Goal: Task Accomplishment & Management: Complete application form

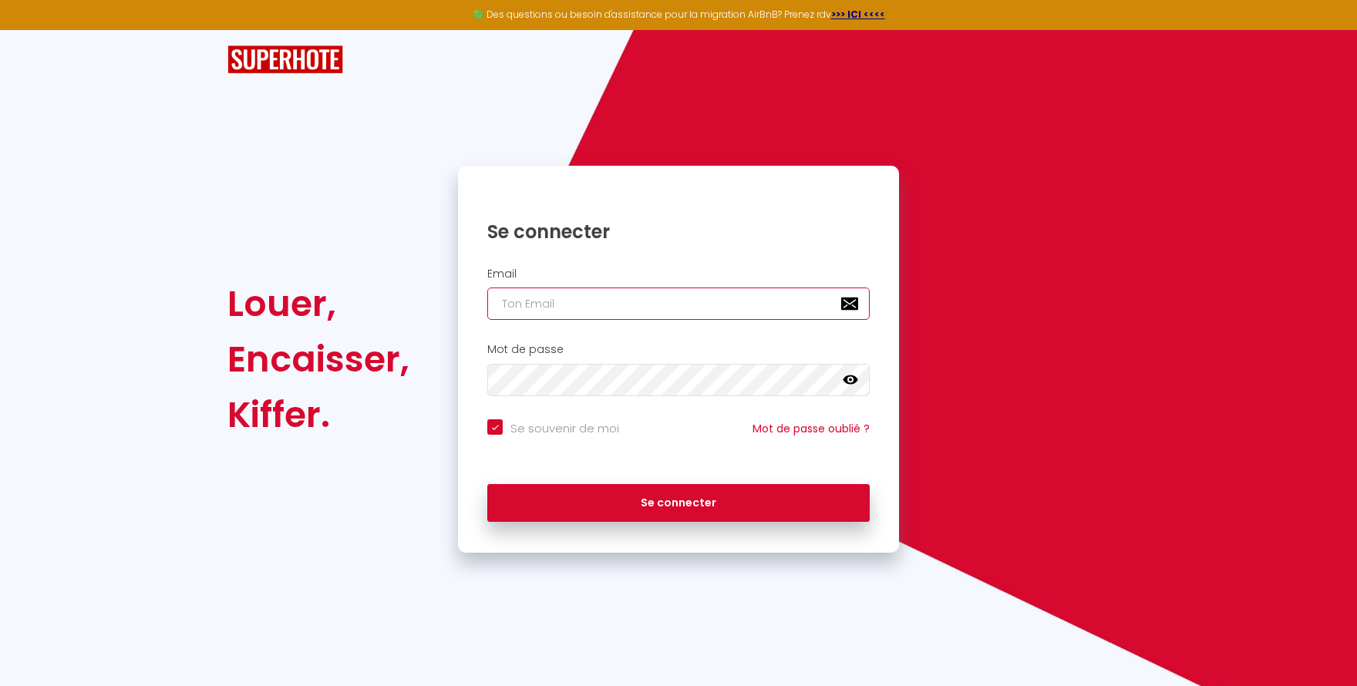
type input "a"
checkbox input "true"
type input "an"
checkbox input "true"
type input "ann"
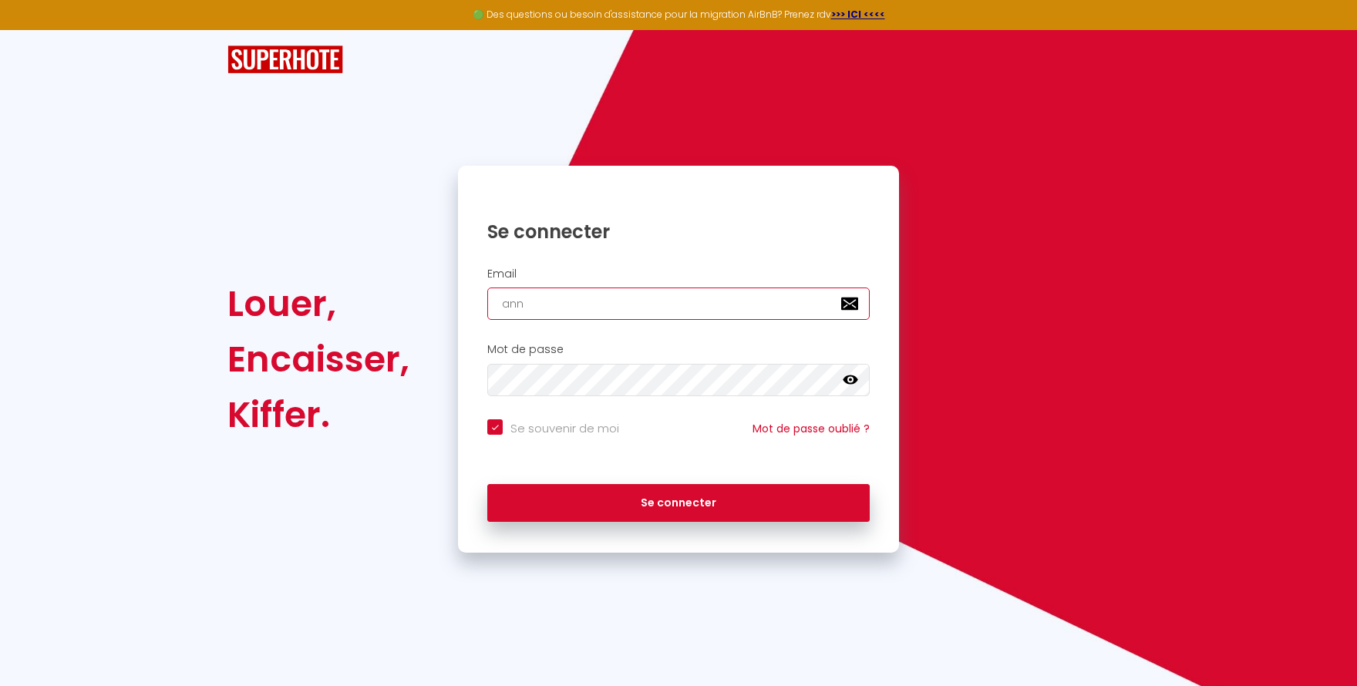
checkbox input "true"
type input "[PERSON_NAME]"
checkbox input "true"
type input "[PERSON_NAME]."
checkbox input "true"
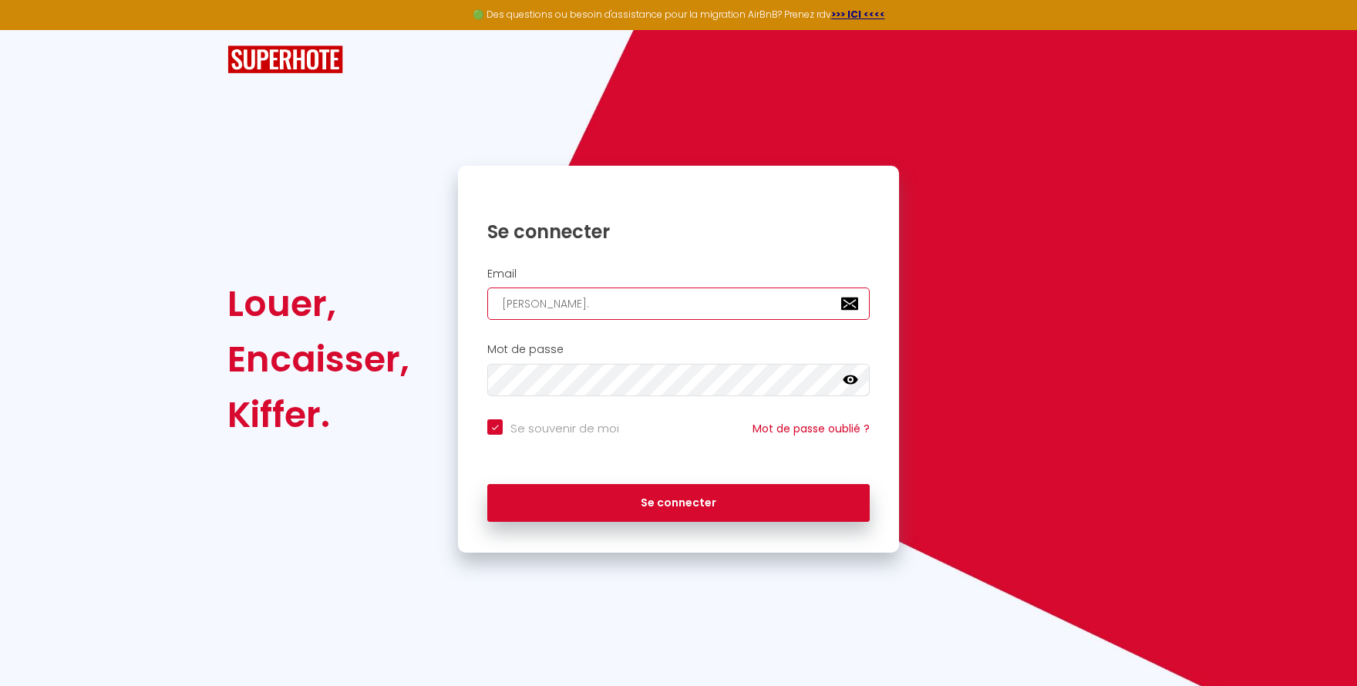
type input "[PERSON_NAME].s"
checkbox input "true"
type input "[PERSON_NAME][DOMAIN_NAME]"
checkbox input "true"
type input "[PERSON_NAME].sta"
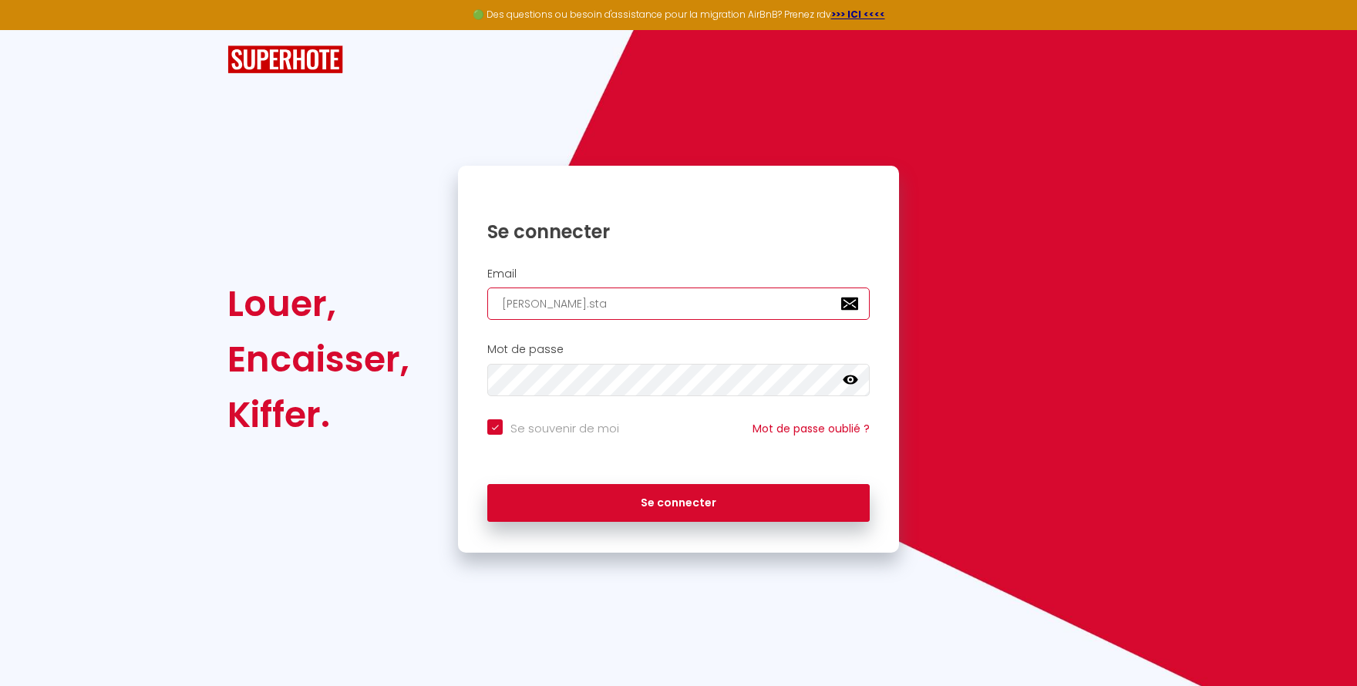
checkbox input "true"
type input "[PERSON_NAME].[PERSON_NAME]"
checkbox input "true"
type input "[PERSON_NAME].[PERSON_NAME]"
checkbox input "true"
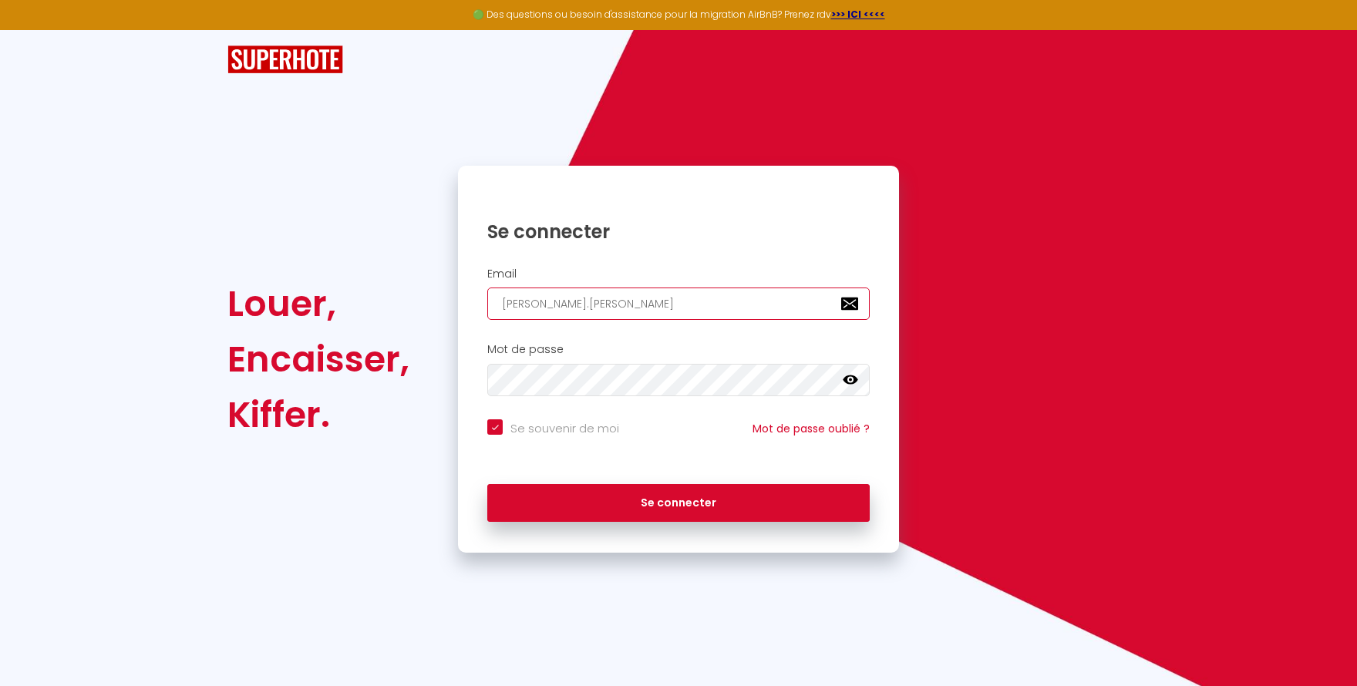
type input "[PERSON_NAME].stangu"
checkbox input "true"
type input "[PERSON_NAME].stangue"
checkbox input "true"
type input "[PERSON_NAME].stanguen"
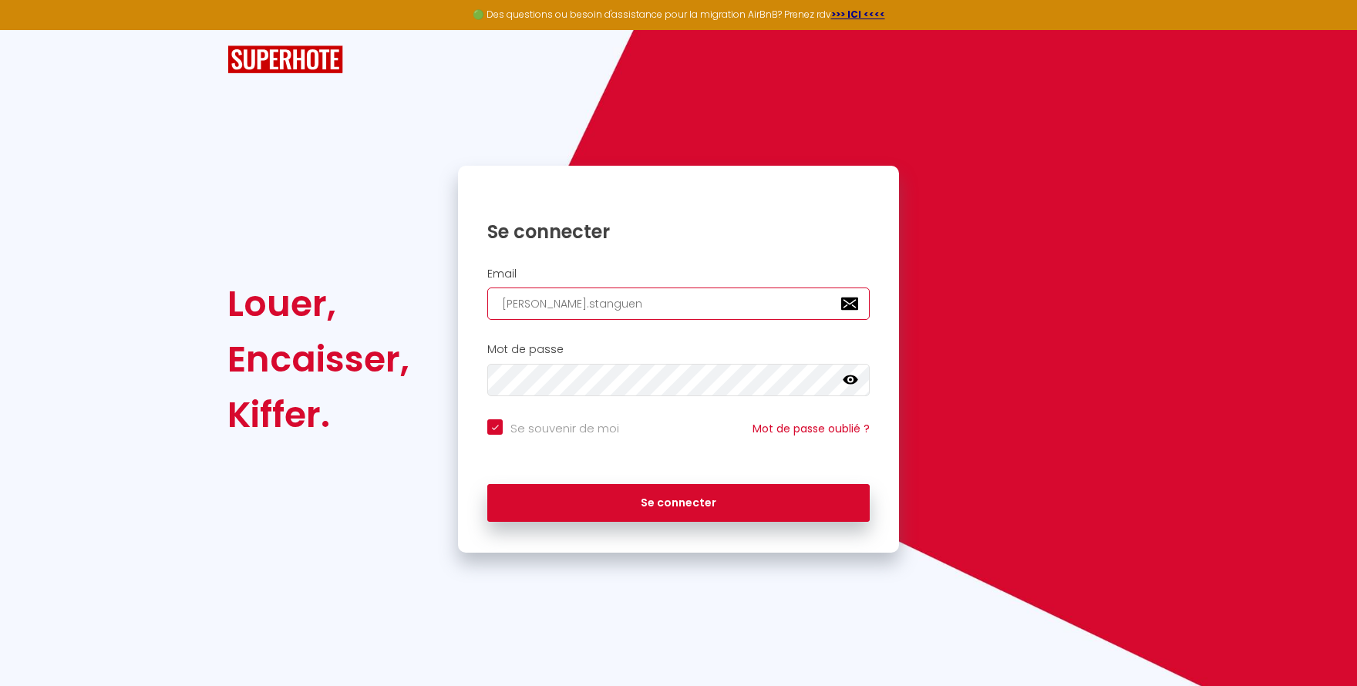
checkbox input "true"
type input "[PERSON_NAME].stanguenn"
checkbox input "true"
type input "[PERSON_NAME].stanguenne"
checkbox input "true"
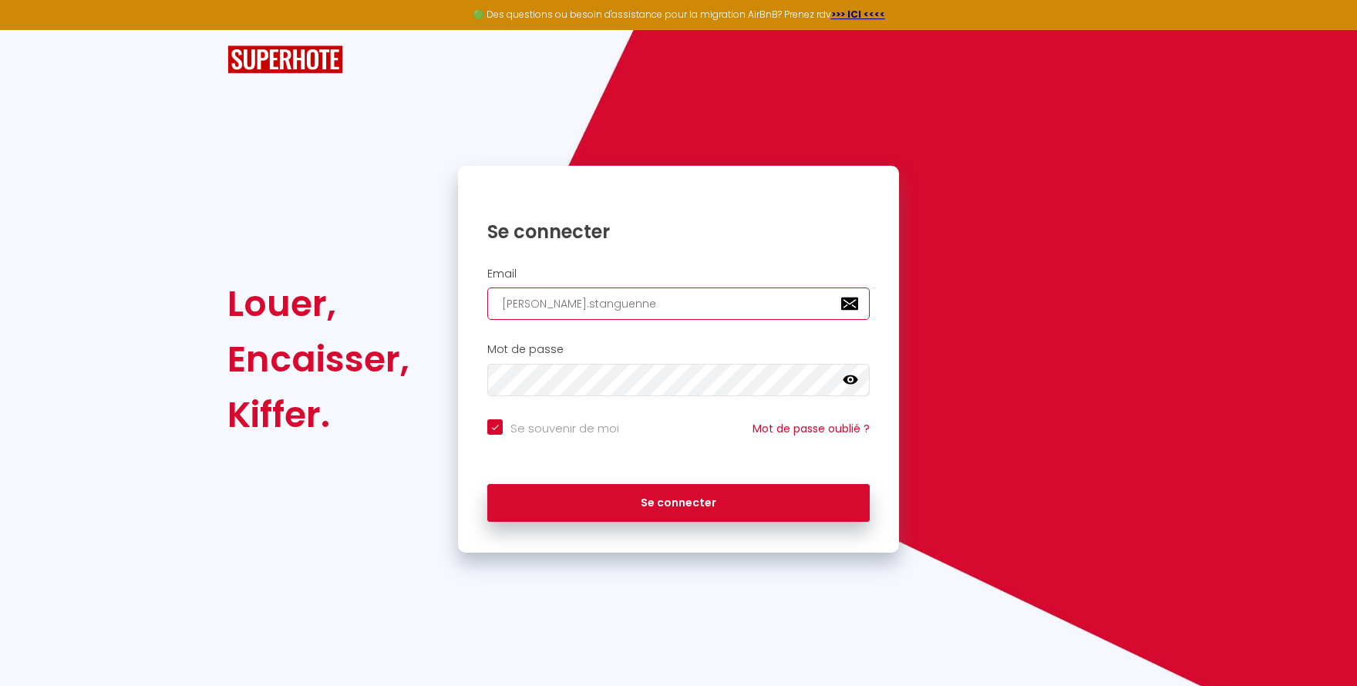
type input "[PERSON_NAME].stanguennec"
checkbox input "true"
type input "[PERSON_NAME].stanguennec@"
checkbox input "true"
type input "[PERSON_NAME].stanguennec@g"
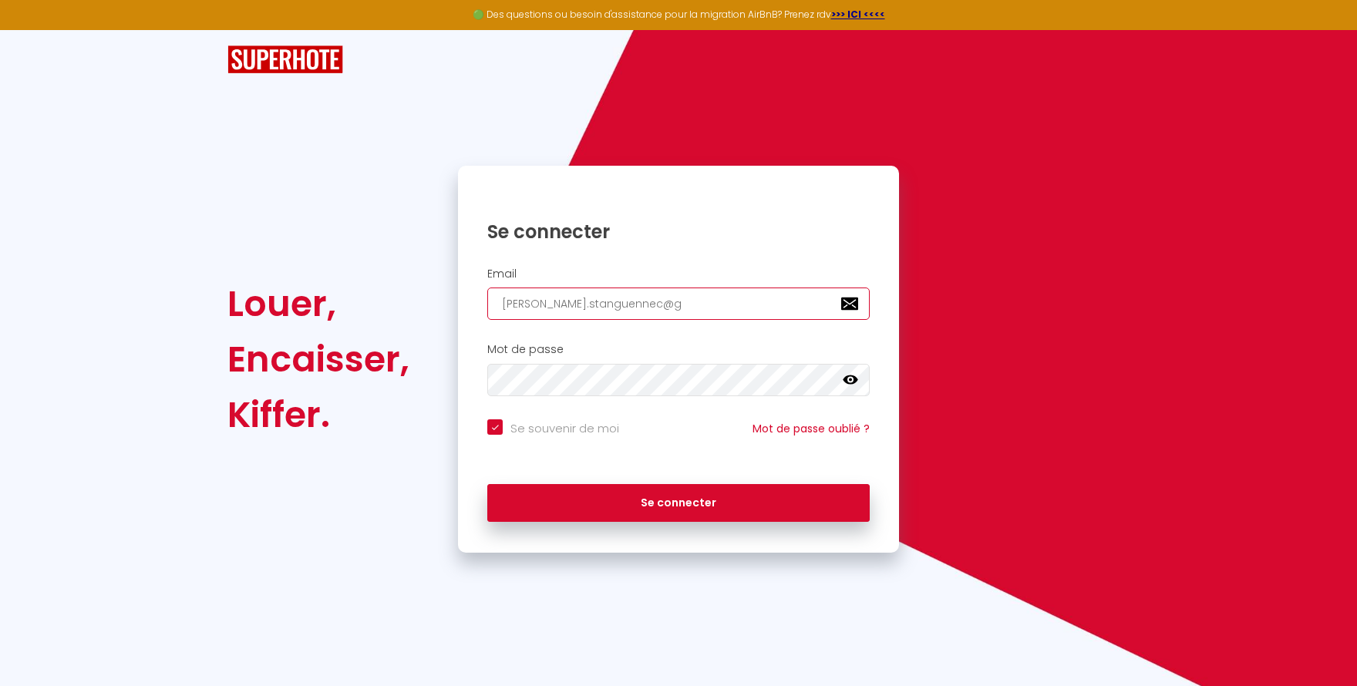
checkbox input "true"
type input "[PERSON_NAME].stanguennec@gm"
checkbox input "true"
type input "[PERSON_NAME].stanguennec@g"
checkbox input "true"
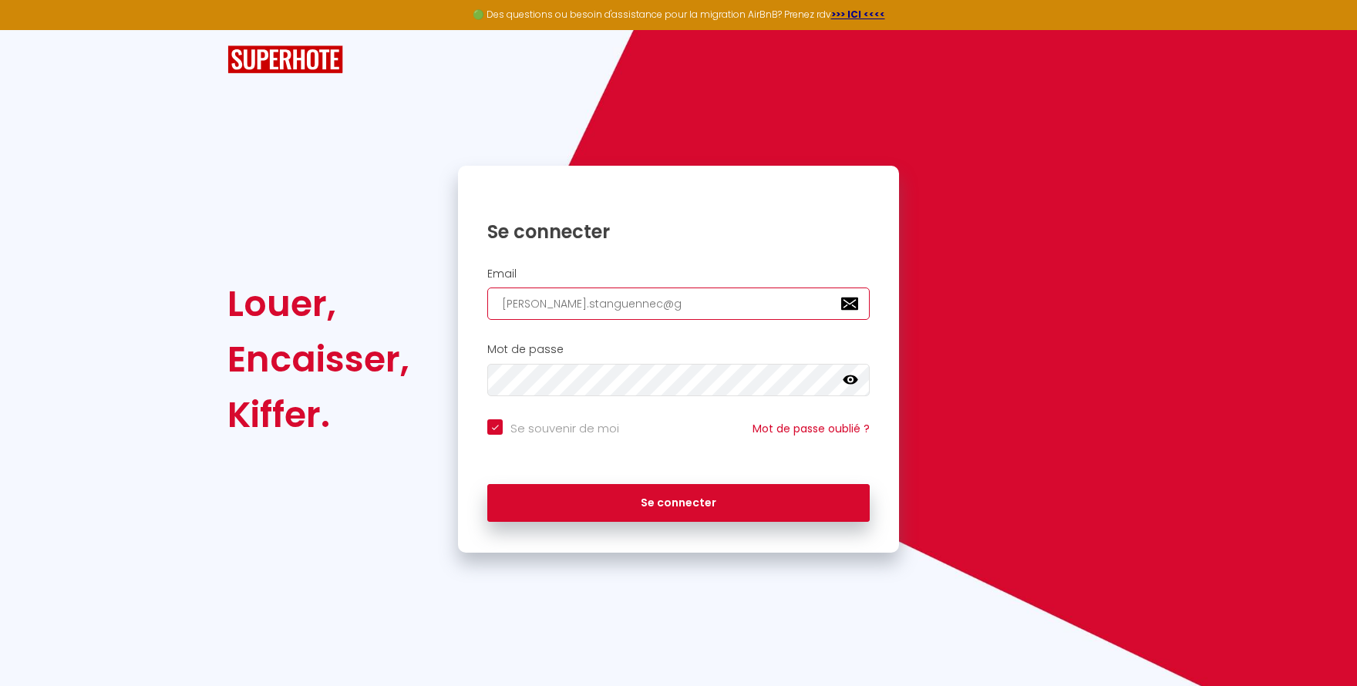
type input "[PERSON_NAME].stanguennec@"
checkbox input "true"
type input "[PERSON_NAME].stanguennec"
checkbox input "true"
